Goal: Task Accomplishment & Management: Manage account settings

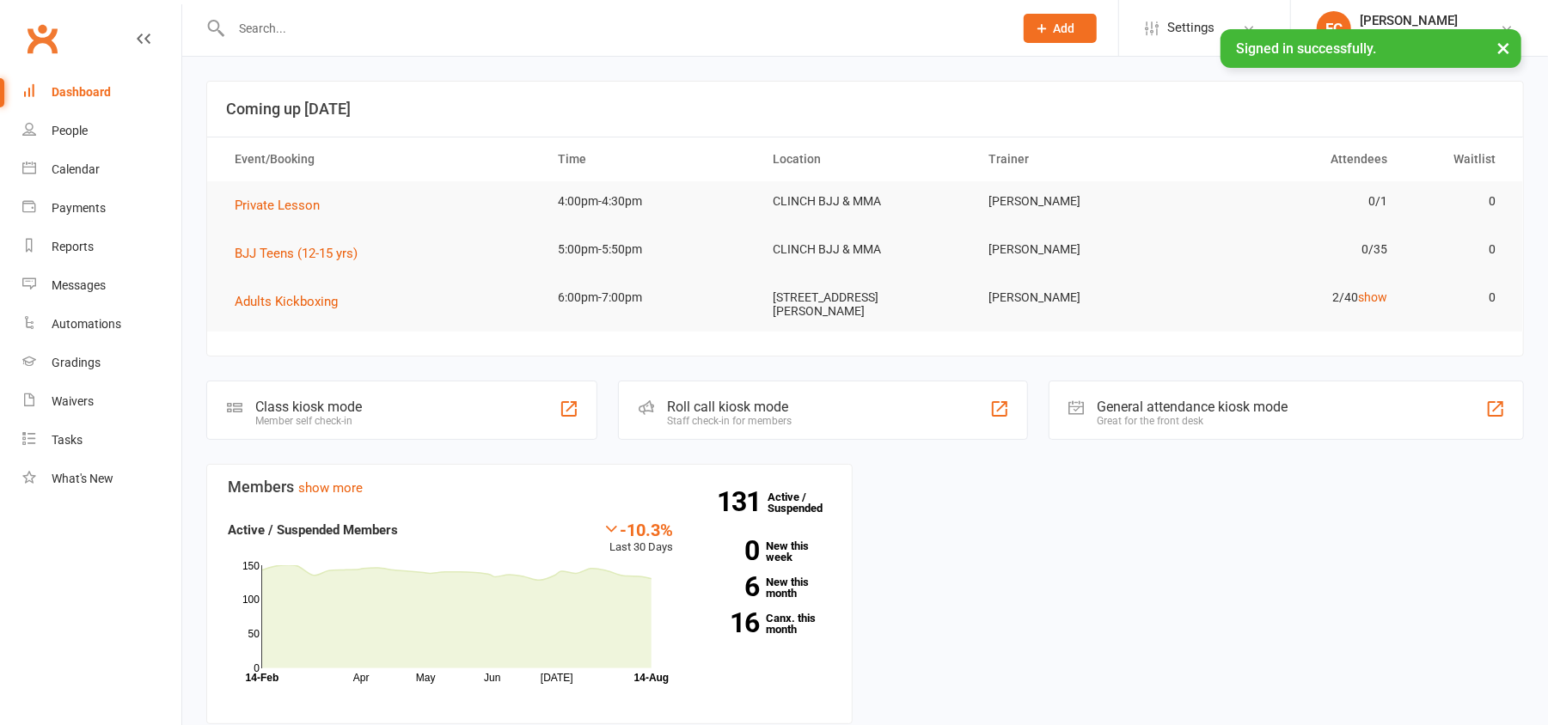
click at [424, 35] on input "text" at bounding box center [613, 28] width 775 height 24
type input "Nateiyah"
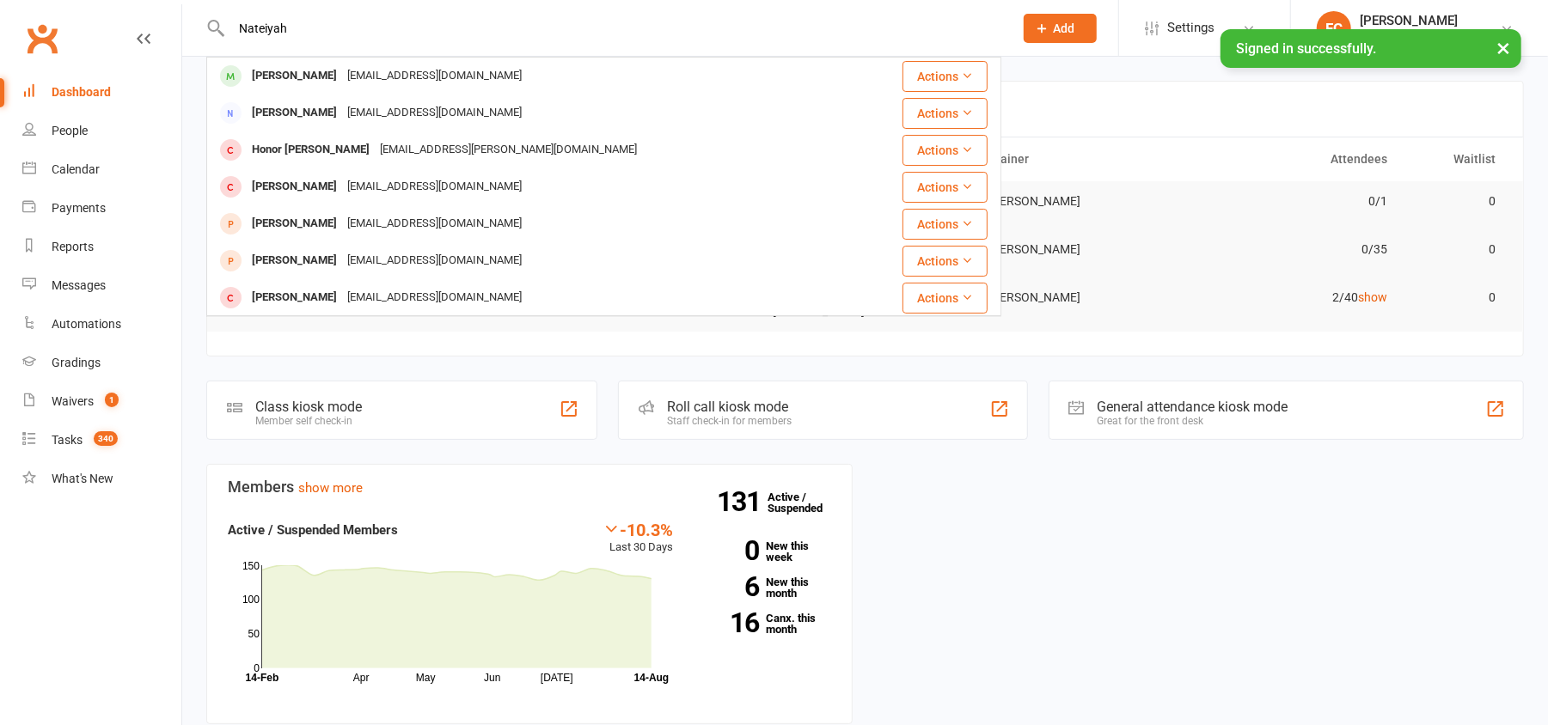
click at [409, 55] on div "[PERSON_NAME]-[PERSON_NAME] [PERSON_NAME][EMAIL_ADDRESS][DOMAIN_NAME] Actions […" at bounding box center [603, 28] width 795 height 56
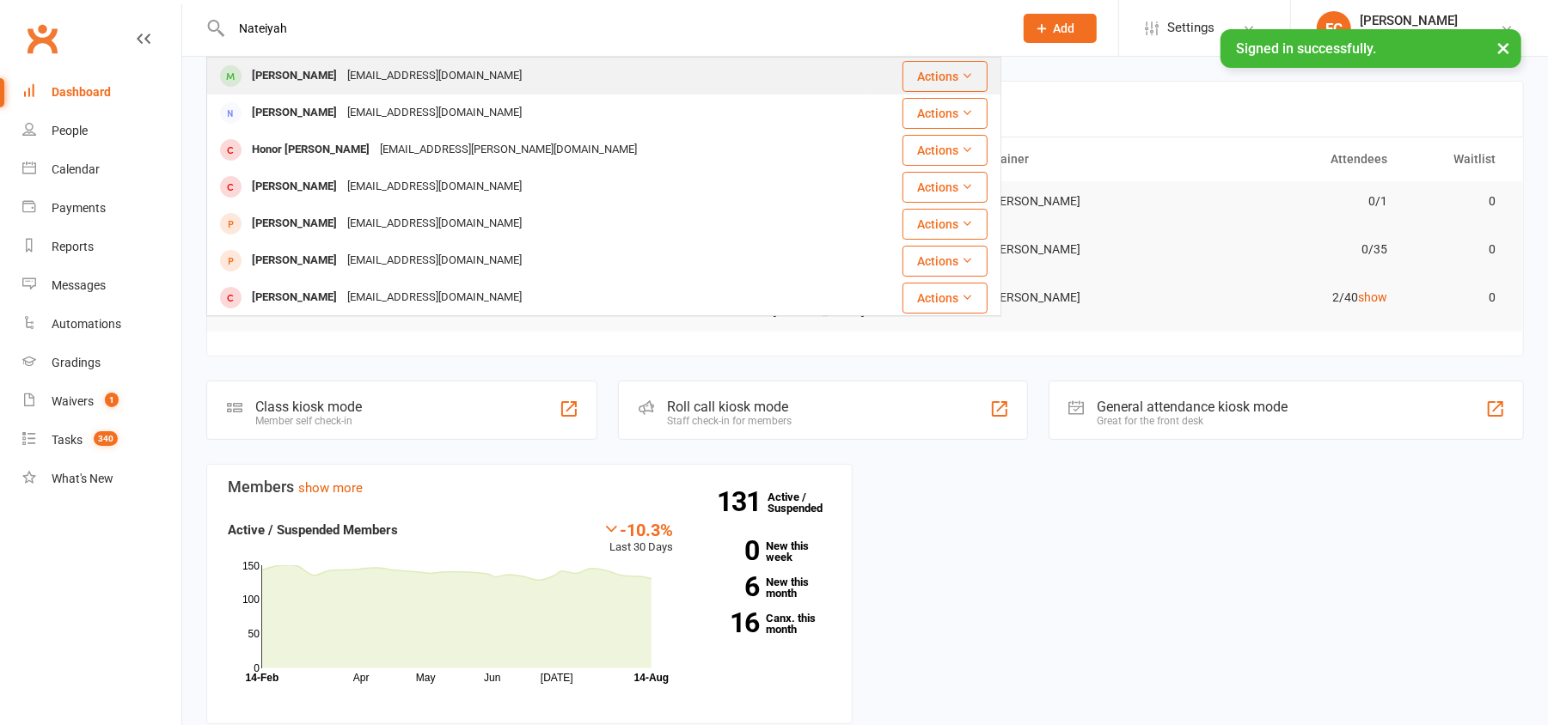
click at [379, 69] on div "[EMAIL_ADDRESS][DOMAIN_NAME]" at bounding box center [434, 76] width 185 height 25
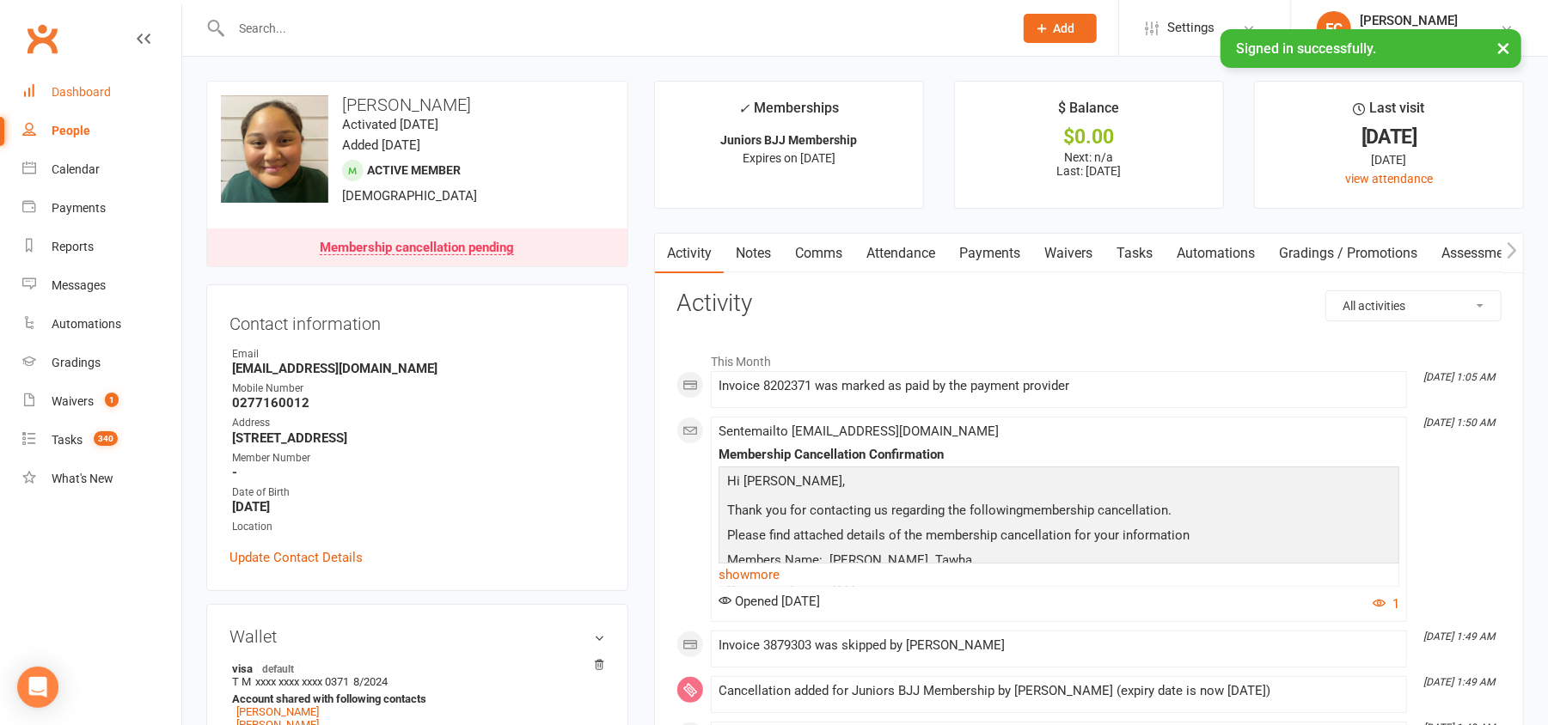
click at [77, 96] on div "Dashboard" at bounding box center [81, 92] width 59 height 14
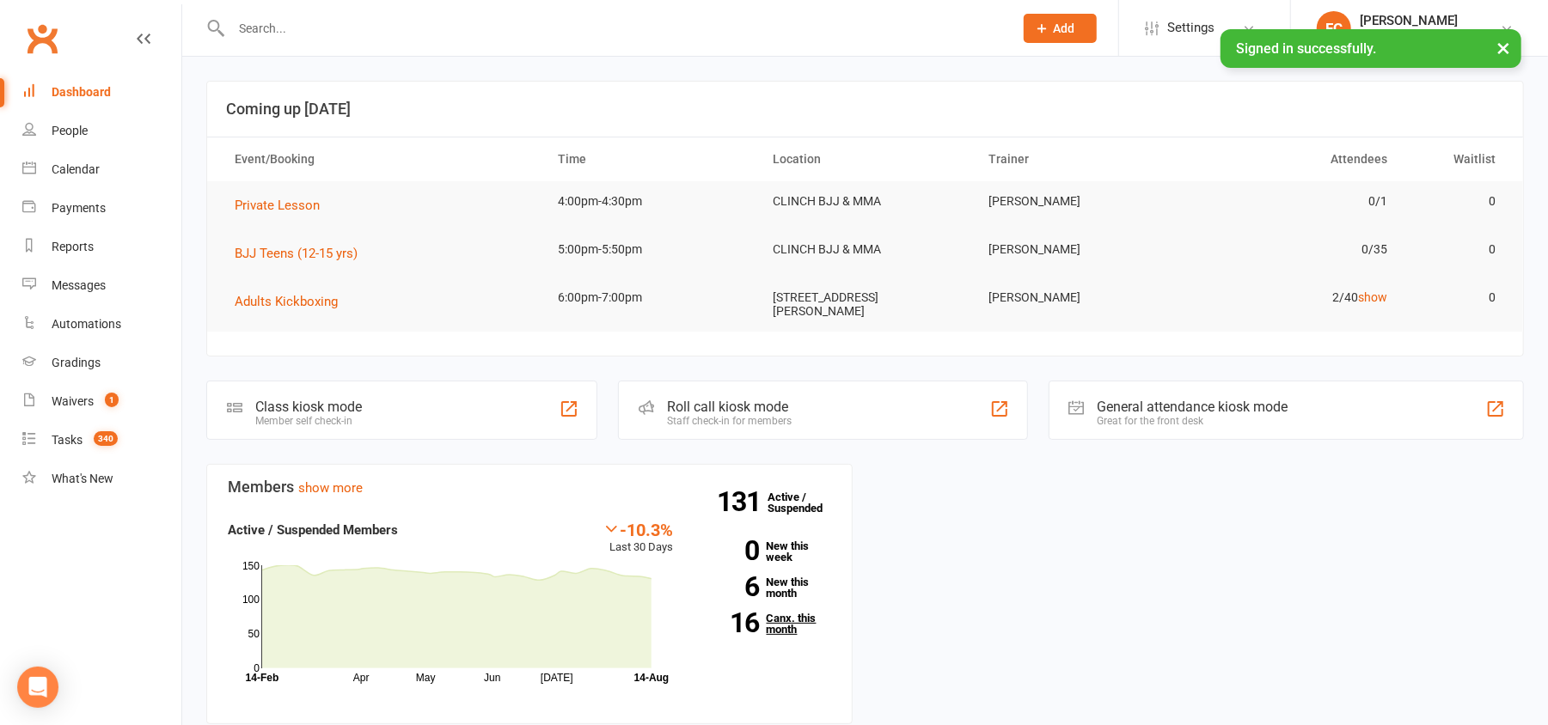
click at [779, 616] on link "16 Canx. this month" at bounding box center [764, 624] width 131 height 22
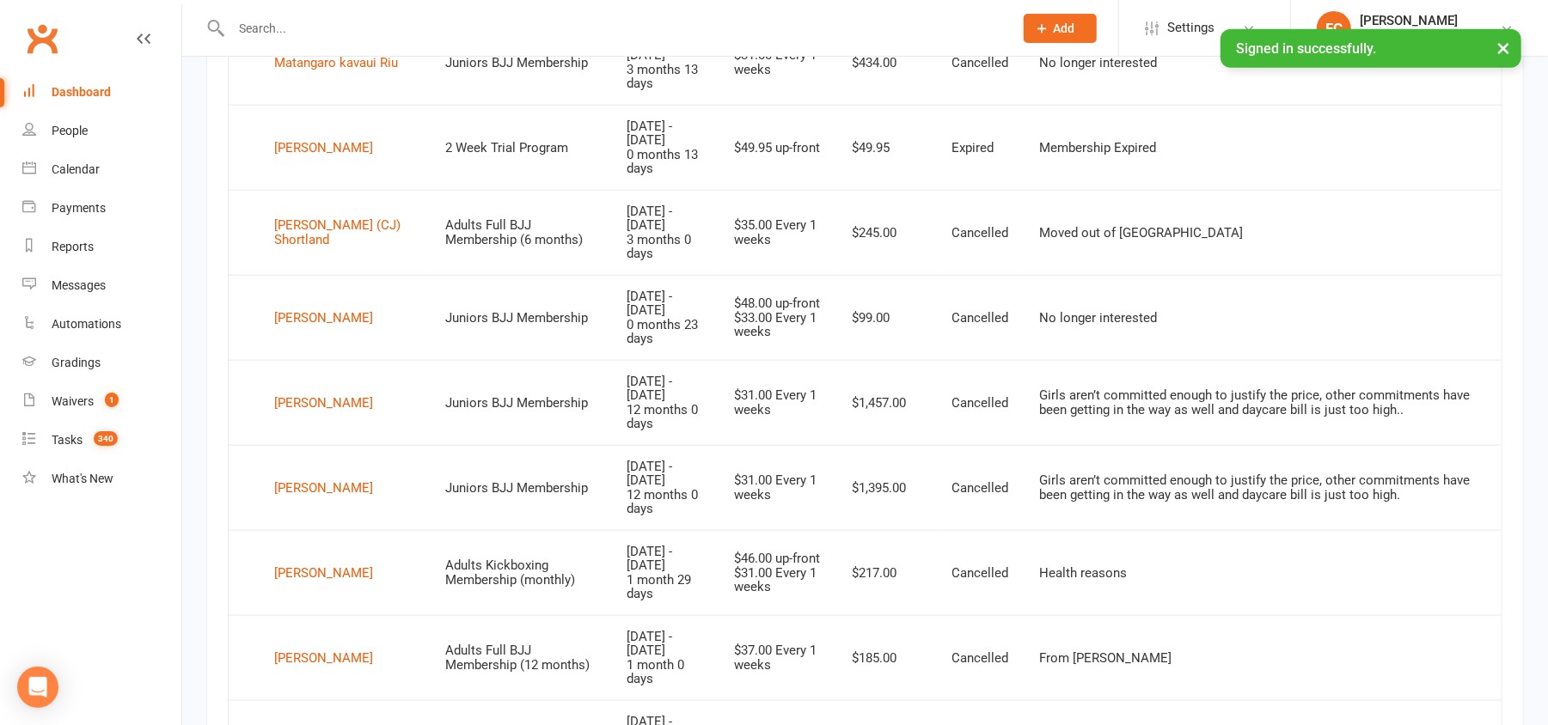
scroll to position [1338, 0]
click at [323, 18] on input "text" at bounding box center [613, 28] width 775 height 24
paste input "[PERSON_NAME]"
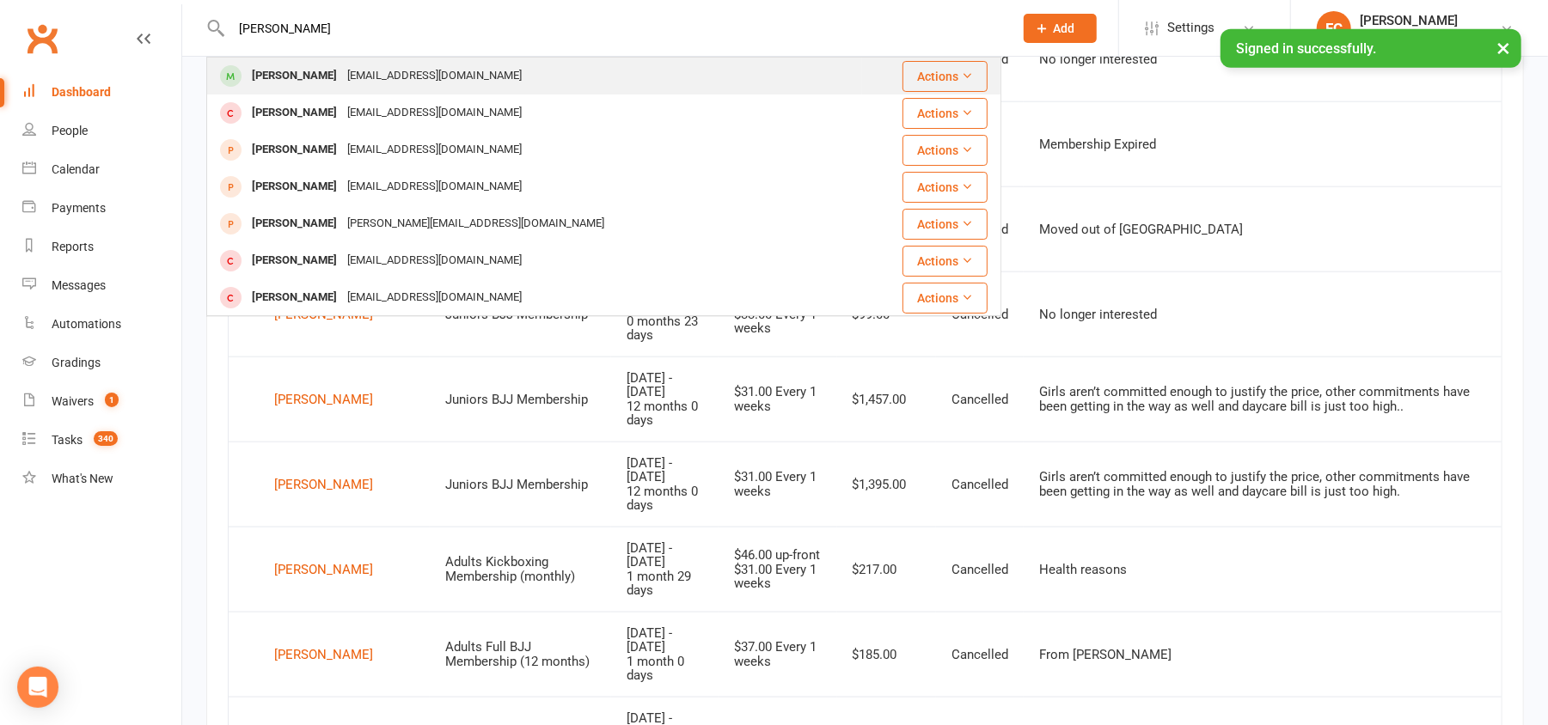
type input "[PERSON_NAME]"
click at [342, 83] on div "[EMAIL_ADDRESS][DOMAIN_NAME]" at bounding box center [434, 76] width 185 height 25
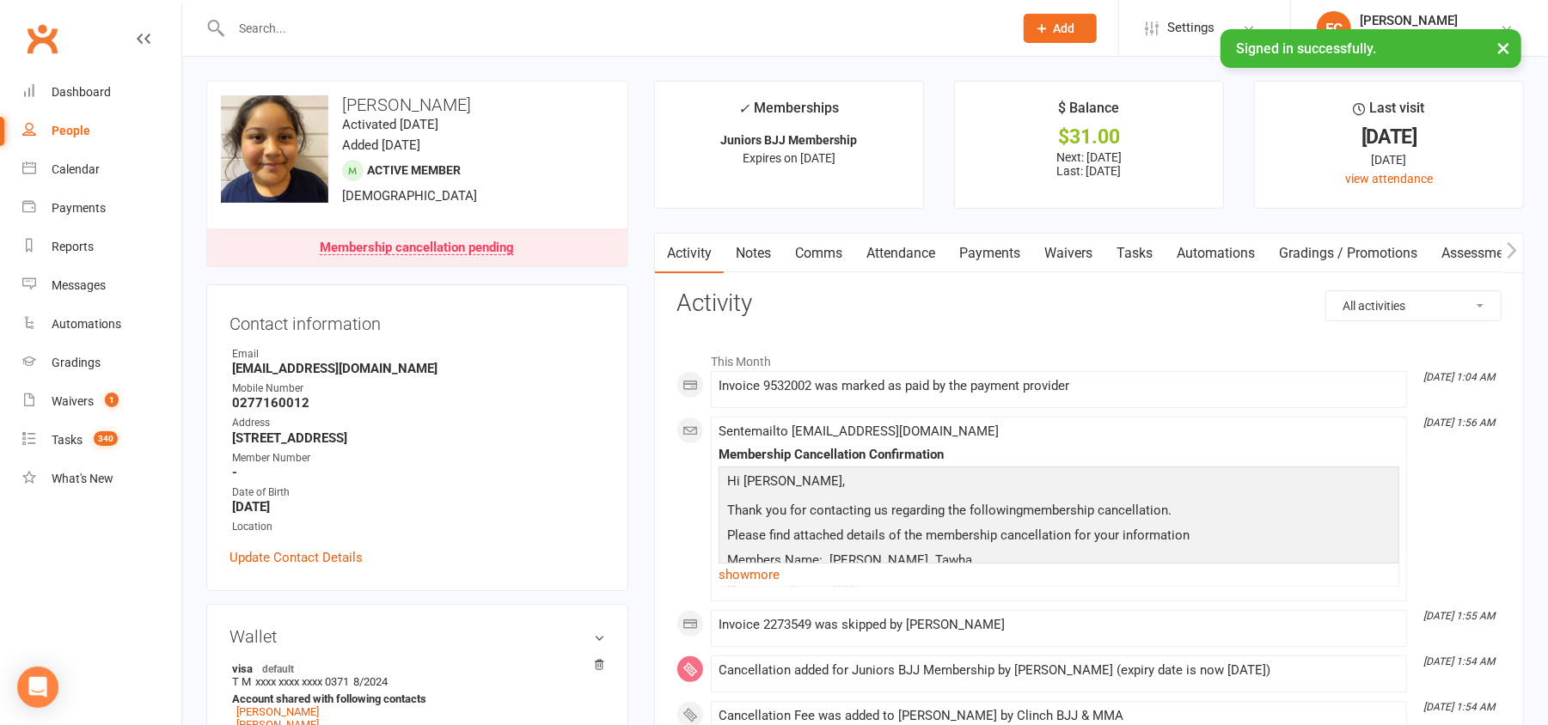
click at [363, 40] on div at bounding box center [603, 28] width 795 height 56
click at [362, 36] on input "text" at bounding box center [613, 28] width 775 height 24
paste input "[PERSON_NAME]"
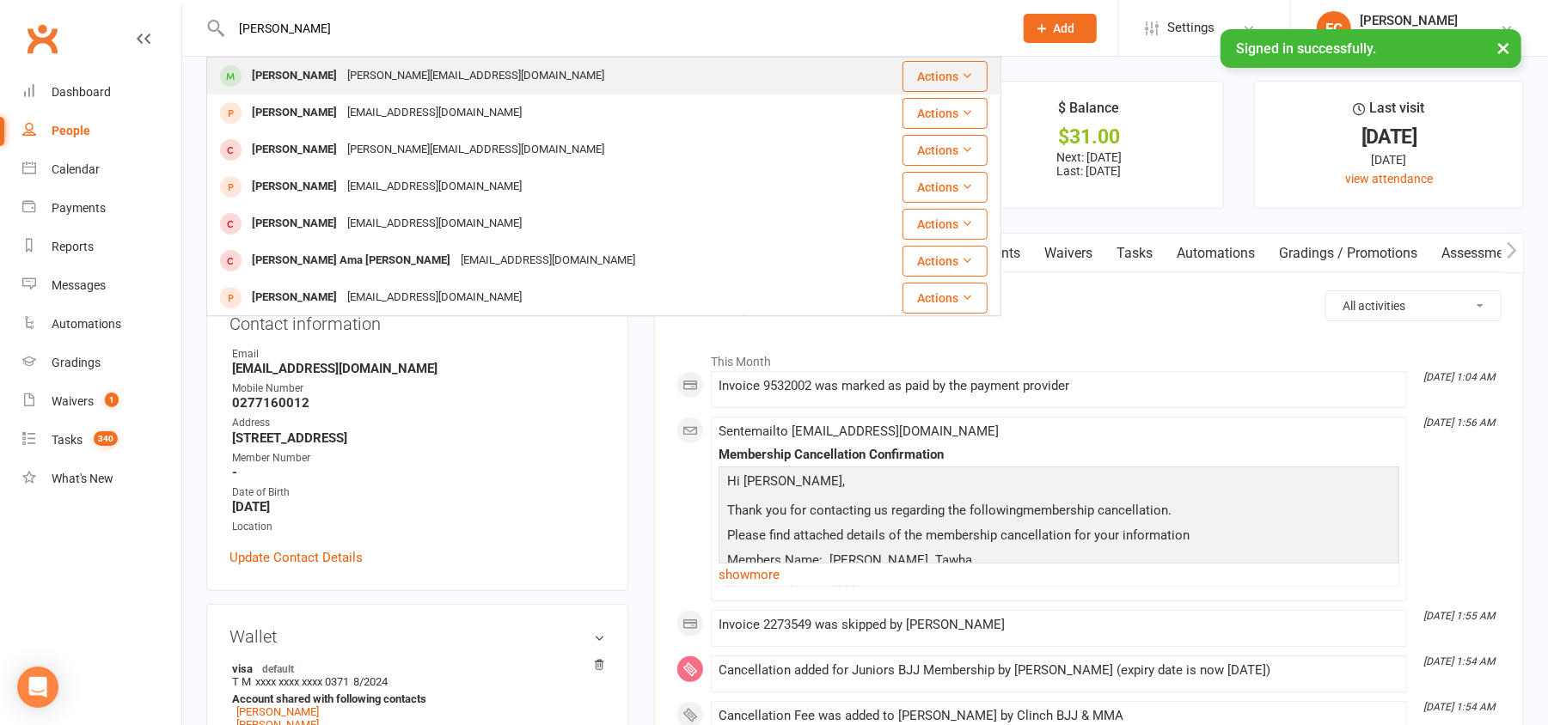
type input "[PERSON_NAME]"
click at [342, 76] on div "[PERSON_NAME][EMAIL_ADDRESS][DOMAIN_NAME]" at bounding box center [475, 76] width 267 height 25
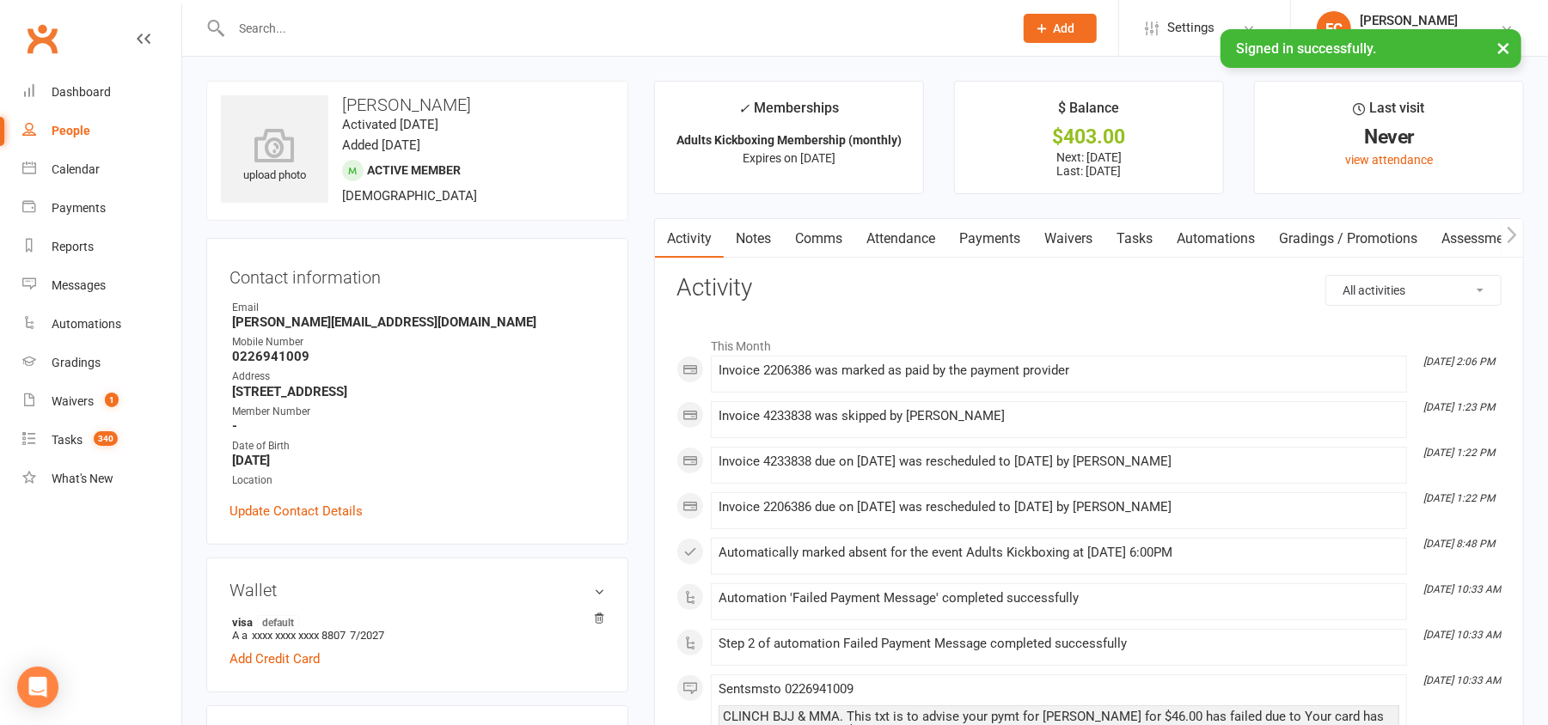
click at [994, 239] on link "Payments" at bounding box center [989, 239] width 85 height 40
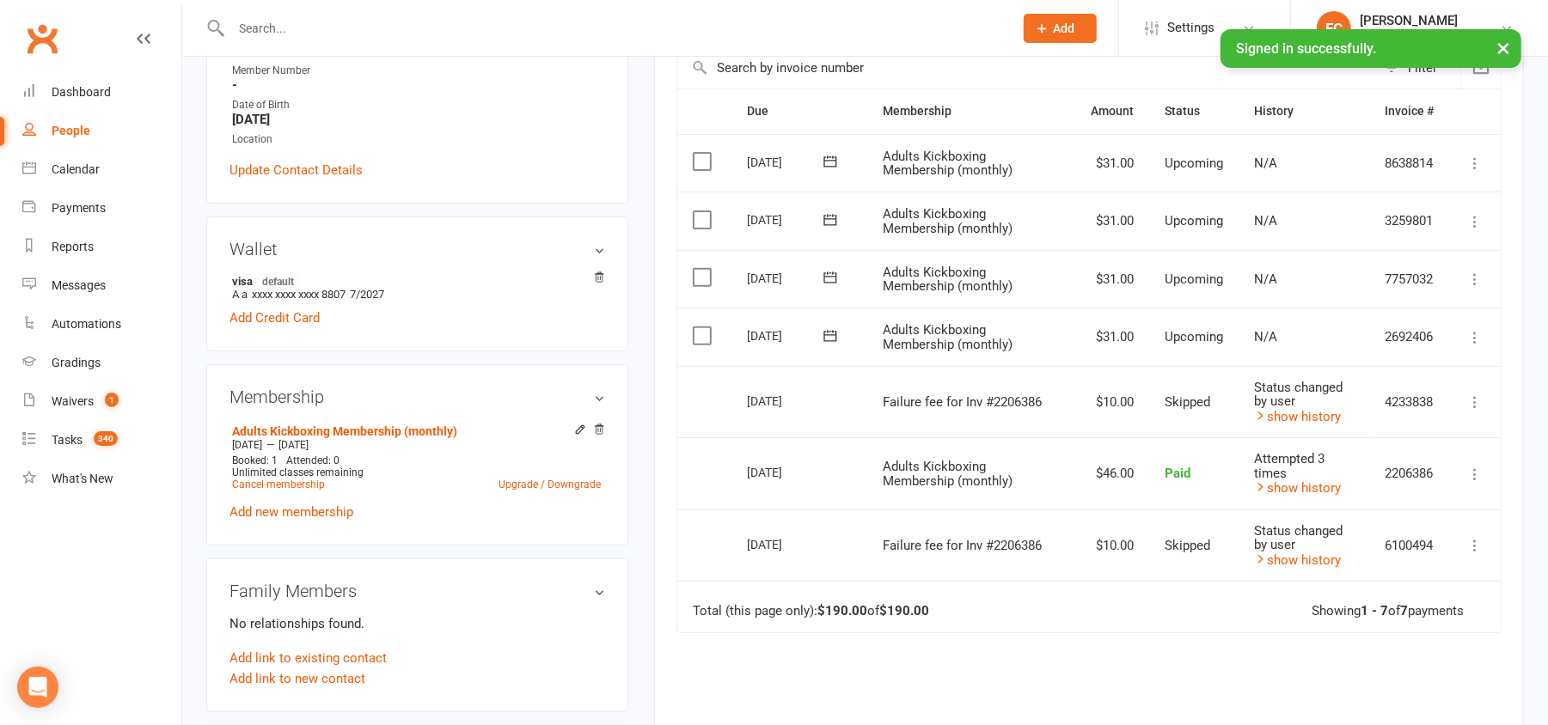
scroll to position [344, 0]
